Goal: Entertainment & Leisure: Browse casually

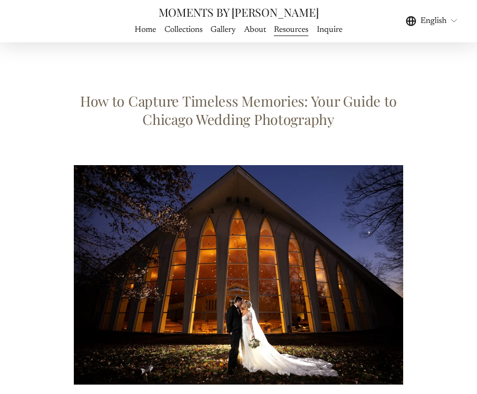
click at [233, 30] on span "Gallery" at bounding box center [222, 30] width 25 height 13
click at [0, 0] on span "WEDDING PHOTOGRAPHY" at bounding box center [0, 0] width 0 height 0
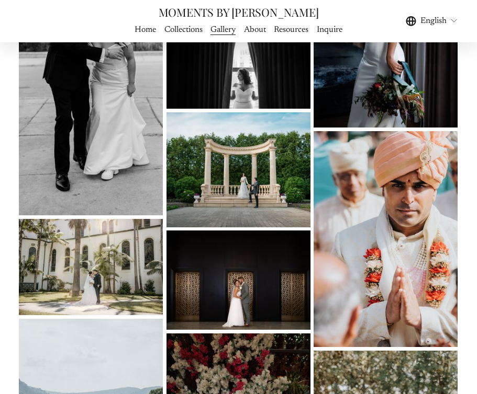
scroll to position [2228, 0]
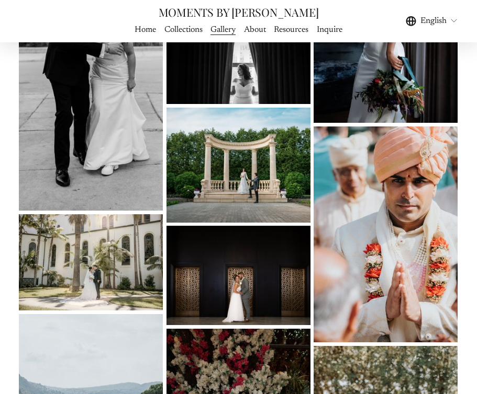
click at [308, 178] on img at bounding box center [238, 165] width 144 height 115
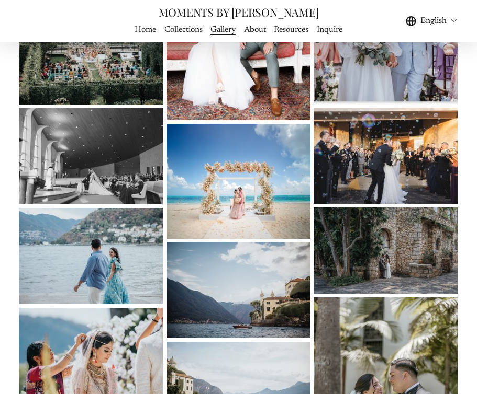
scroll to position [2661, 0]
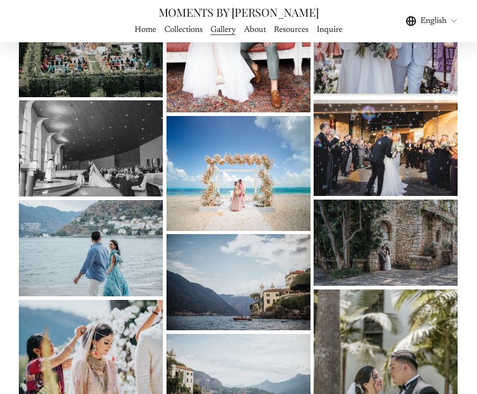
click at [400, 227] on img at bounding box center [385, 243] width 144 height 86
click at [349, 249] on img at bounding box center [385, 243] width 144 height 86
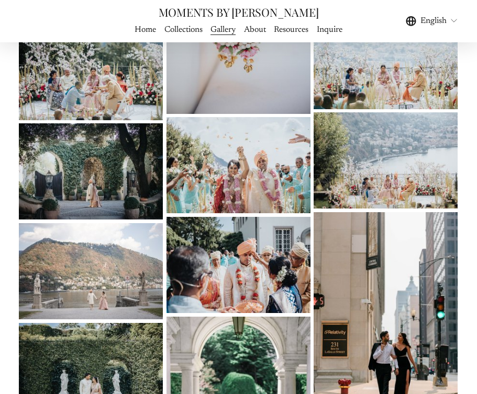
scroll to position [4420, 0]
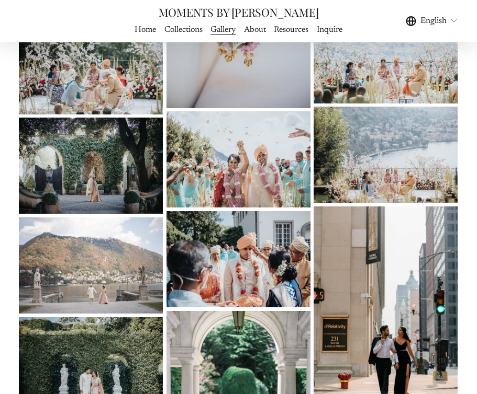
click at [219, 180] on img at bounding box center [238, 159] width 144 height 96
click at [113, 84] on img at bounding box center [91, 66] width 144 height 96
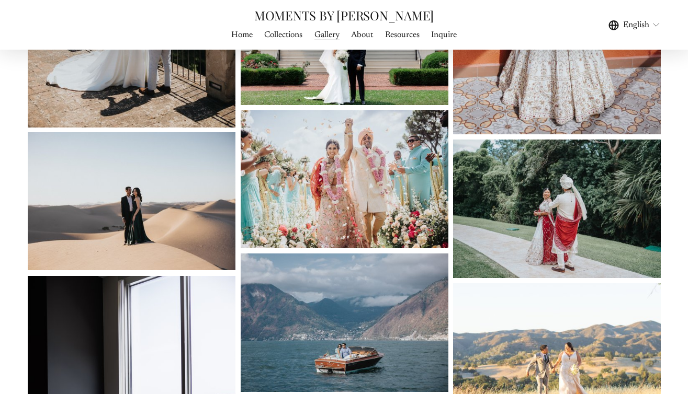
scroll to position [796, 0]
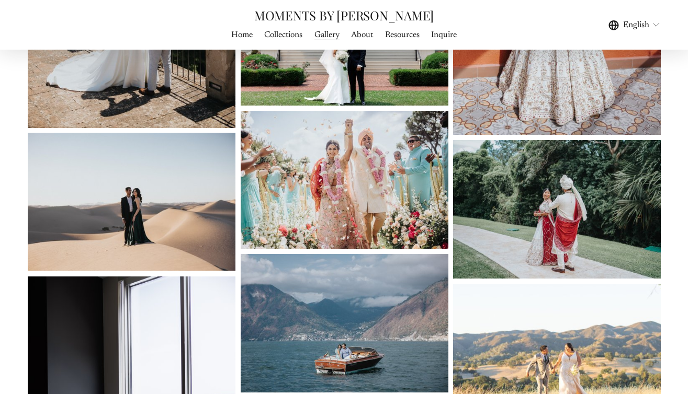
click at [283, 155] on img at bounding box center [345, 180] width 208 height 138
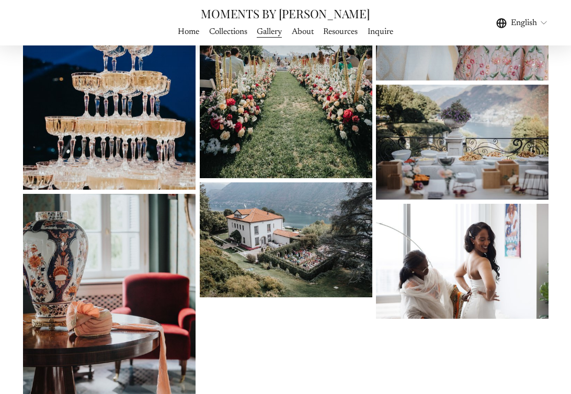
scroll to position [6244, 0]
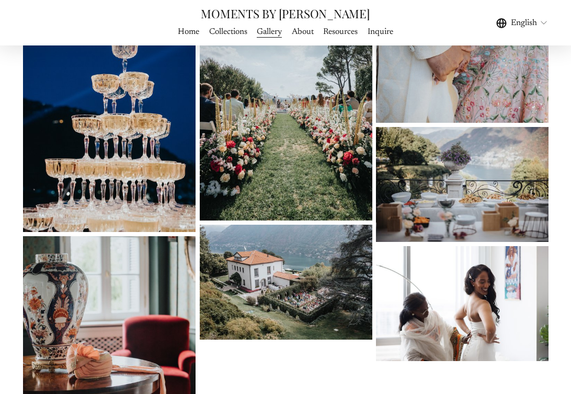
click at [0, 0] on span "WEDDING PHOTOGRAPHY" at bounding box center [0, 0] width 0 height 0
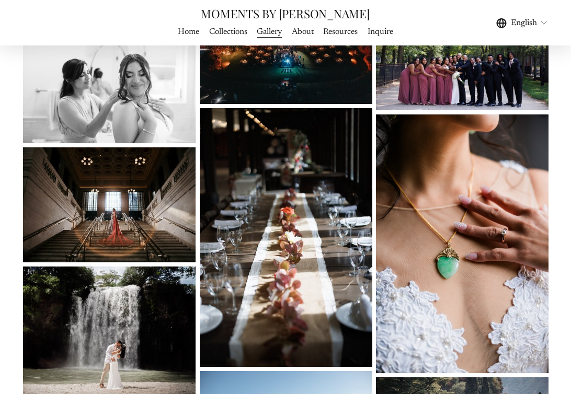
scroll to position [1200, 0]
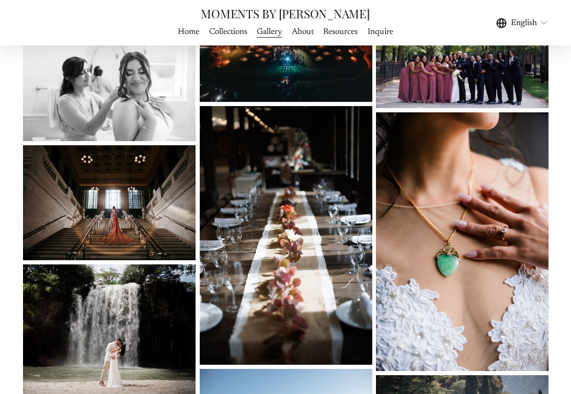
click at [287, 101] on img at bounding box center [286, 44] width 173 height 115
click at [250, 75] on img at bounding box center [286, 44] width 173 height 115
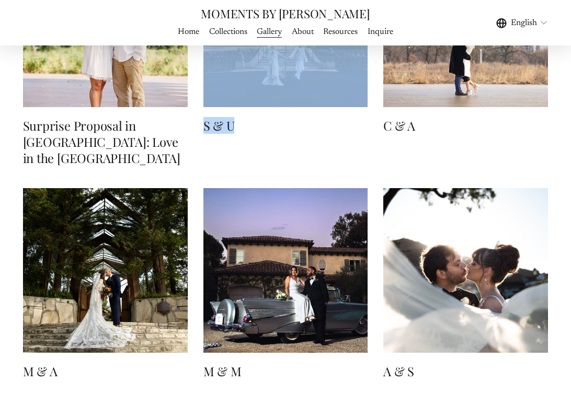
scroll to position [7009, 0]
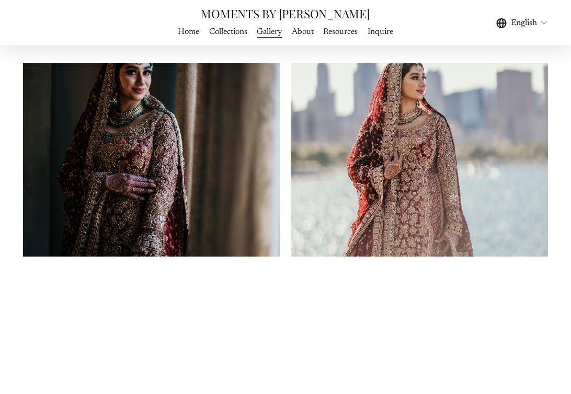
scroll to position [864, 0]
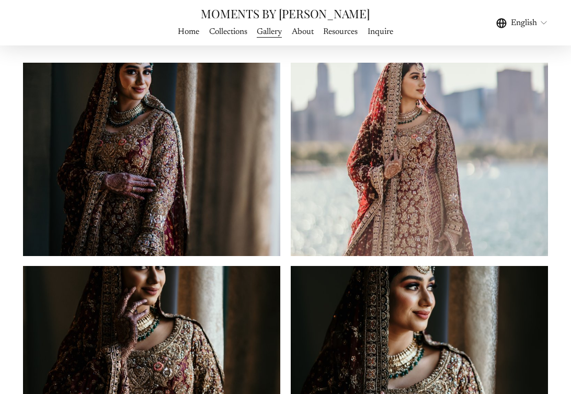
click at [209, 170] on img at bounding box center [152, 160] width 258 height 194
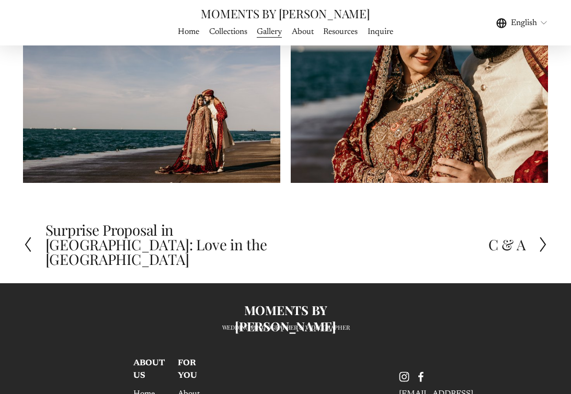
scroll to position [3188, 0]
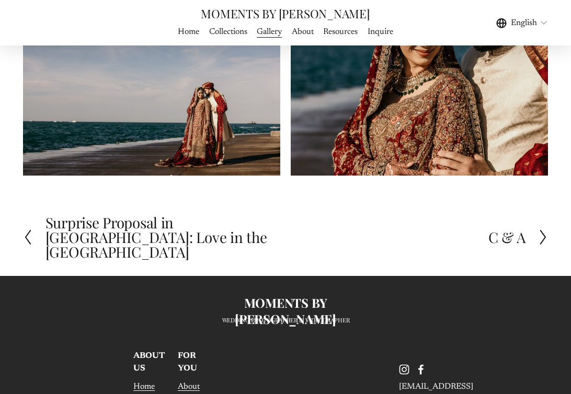
click at [544, 232] on polyline at bounding box center [543, 237] width 5 height 14
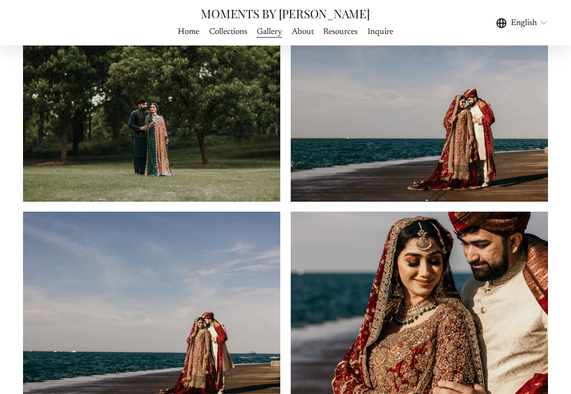
scroll to position [2961, 0]
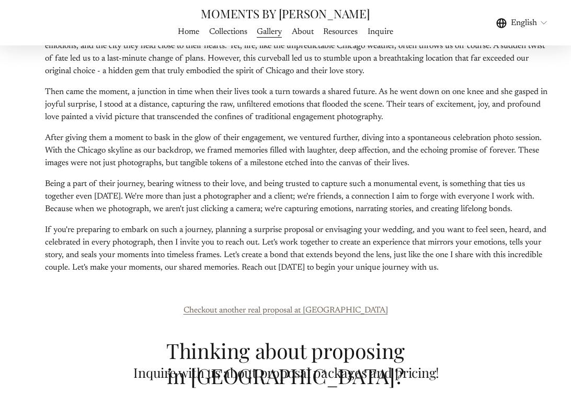
scroll to position [1053, 0]
